Goal: Transaction & Acquisition: Purchase product/service

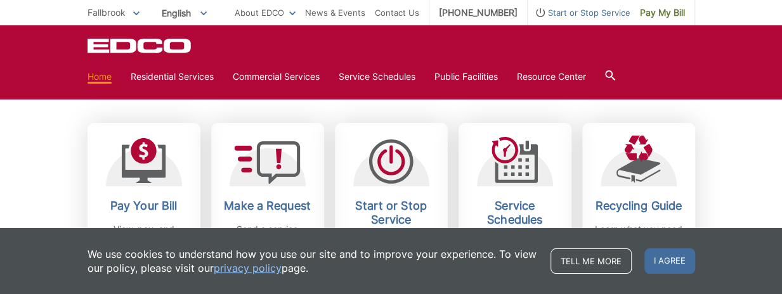
scroll to position [397, 0]
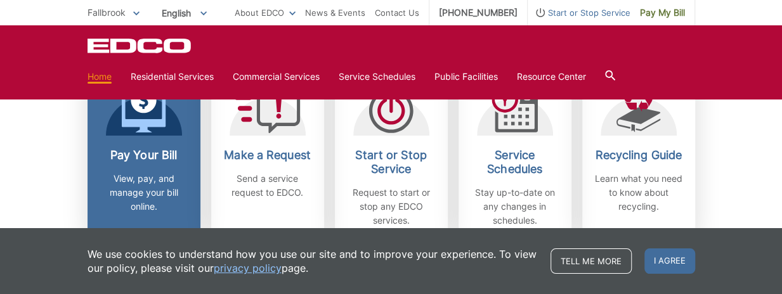
click at [155, 161] on h2 "Pay Your Bill" at bounding box center [144, 155] width 94 height 14
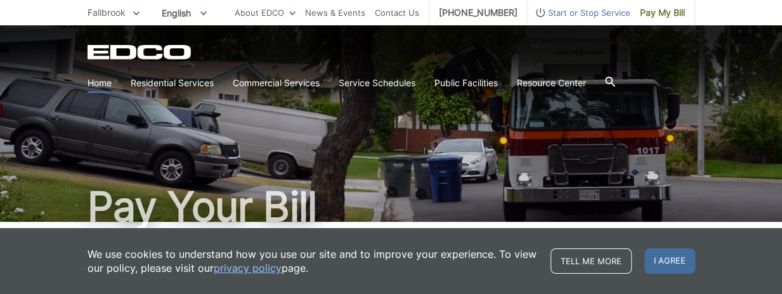
click at [95, 85] on link "Home" at bounding box center [99, 83] width 24 height 14
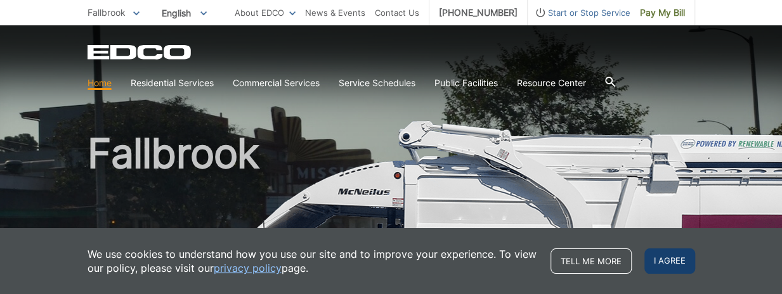
click at [663, 259] on span "I agree" at bounding box center [669, 261] width 51 height 25
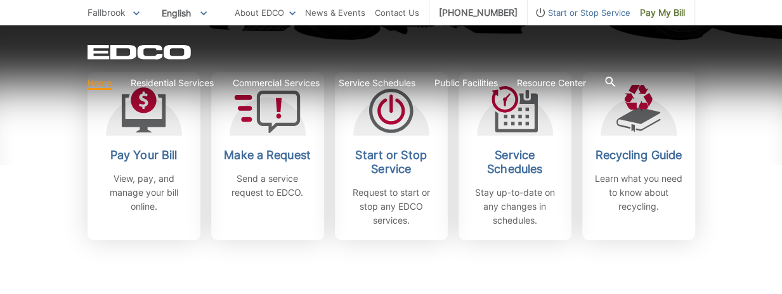
scroll to position [405, 0]
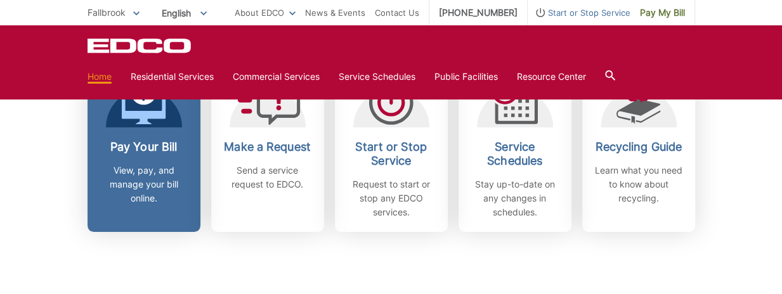
click at [157, 145] on h2 "Pay Your Bill" at bounding box center [144, 147] width 94 height 14
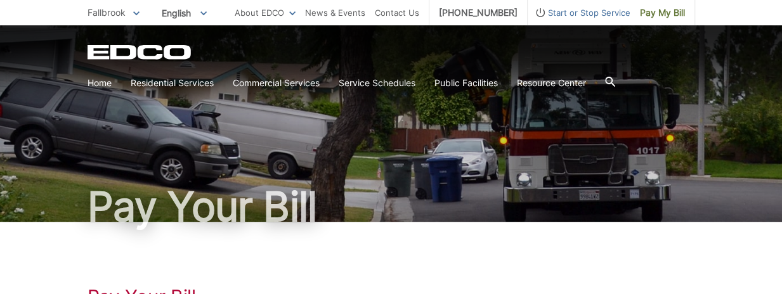
click at [157, 145] on div "Pay Your Bill" at bounding box center [390, 123] width 607 height 197
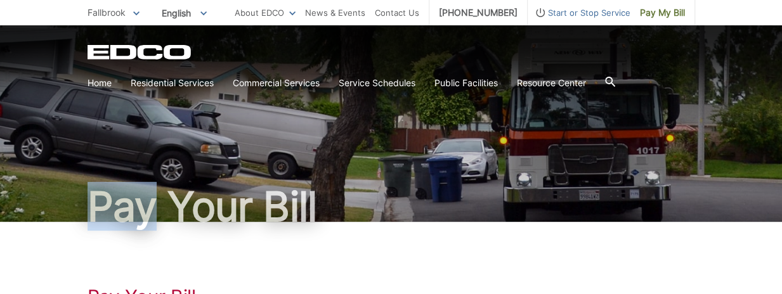
drag, startPoint x: 0, startPoint y: 0, endPoint x: 157, endPoint y: 145, distance: 213.6
click at [157, 145] on div "Pay Your Bill" at bounding box center [390, 123] width 607 height 197
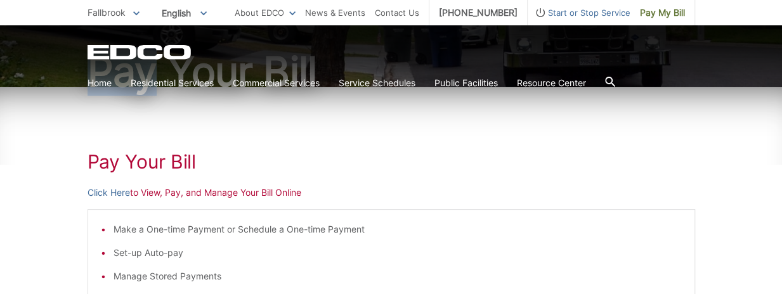
scroll to position [253, 0]
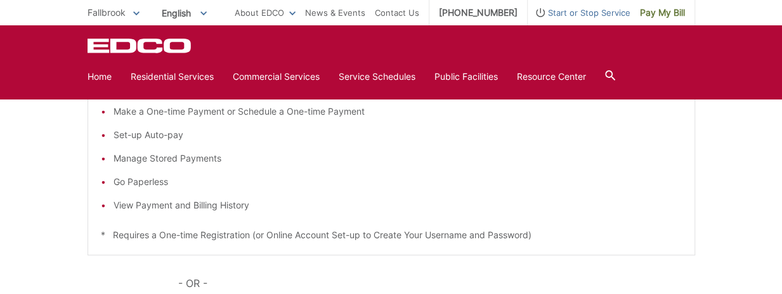
click at [160, 136] on li "Set-up Auto-pay" at bounding box center [397, 135] width 568 height 14
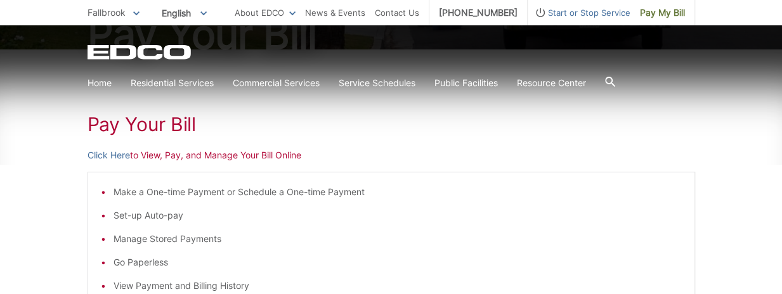
scroll to position [171, 0]
click at [151, 153] on p "Click Here to View, Pay, and Manage Your Bill Online" at bounding box center [390, 157] width 607 height 14
click at [150, 124] on h1 "Pay Your Bill" at bounding box center [390, 125] width 607 height 23
click at [212, 157] on p "Click Here to View, Pay, and Manage Your Bill Online" at bounding box center [390, 157] width 607 height 14
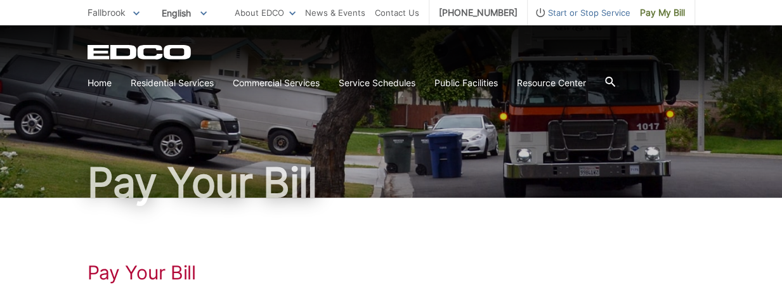
scroll to position [0, 0]
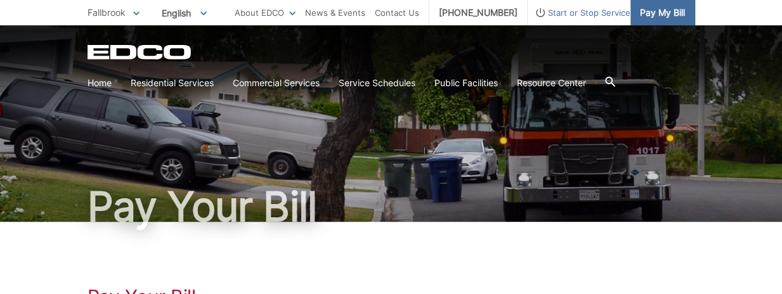
click at [670, 18] on span "Pay My Bill" at bounding box center [662, 13] width 45 height 14
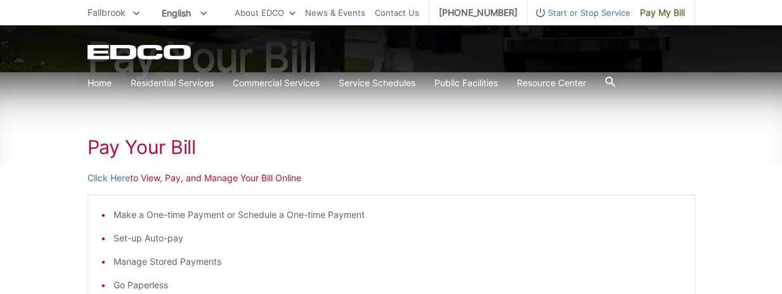
scroll to position [149, 0]
click at [178, 159] on h1 "Pay Your Bill" at bounding box center [390, 147] width 607 height 23
click at [164, 183] on p "Click Here to View, Pay, and Manage Your Bill Online" at bounding box center [390, 179] width 607 height 14
click at [139, 150] on h1 "Pay Your Bill" at bounding box center [390, 147] width 607 height 23
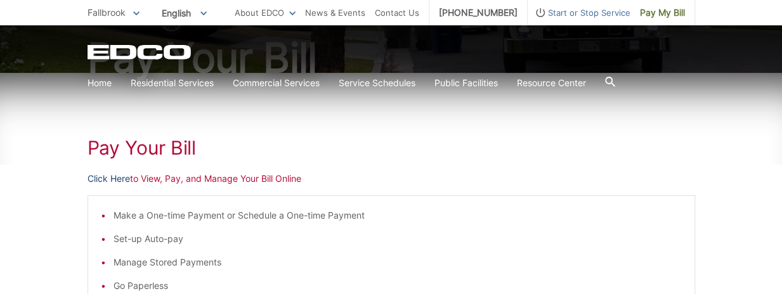
click at [122, 178] on link "Click Here" at bounding box center [108, 179] width 42 height 14
